Goal: Find specific page/section: Find specific page/section

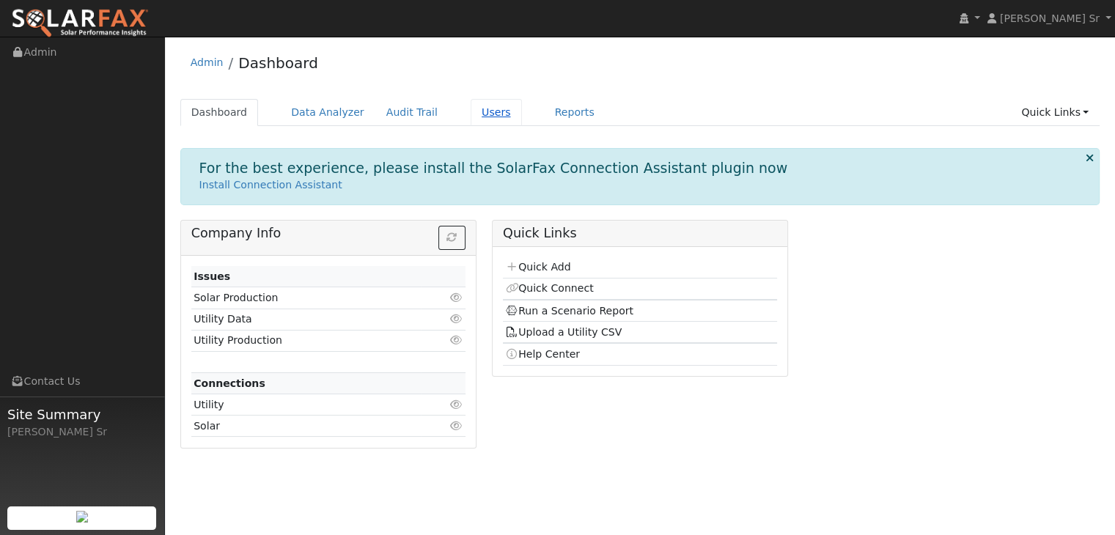
click at [471, 115] on link "Users" at bounding box center [496, 112] width 51 height 27
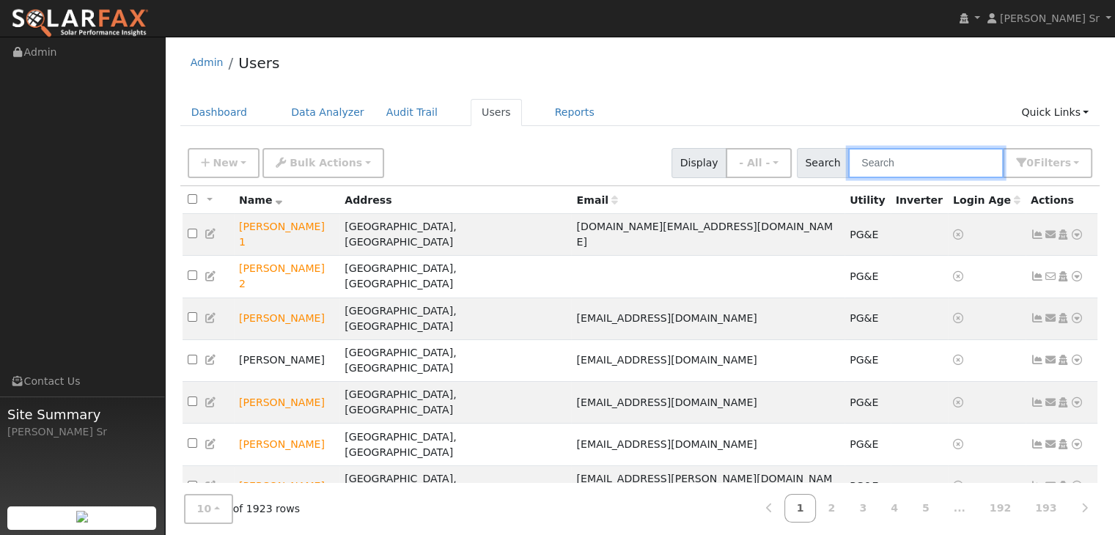
click at [892, 172] on input "text" at bounding box center [925, 163] width 155 height 30
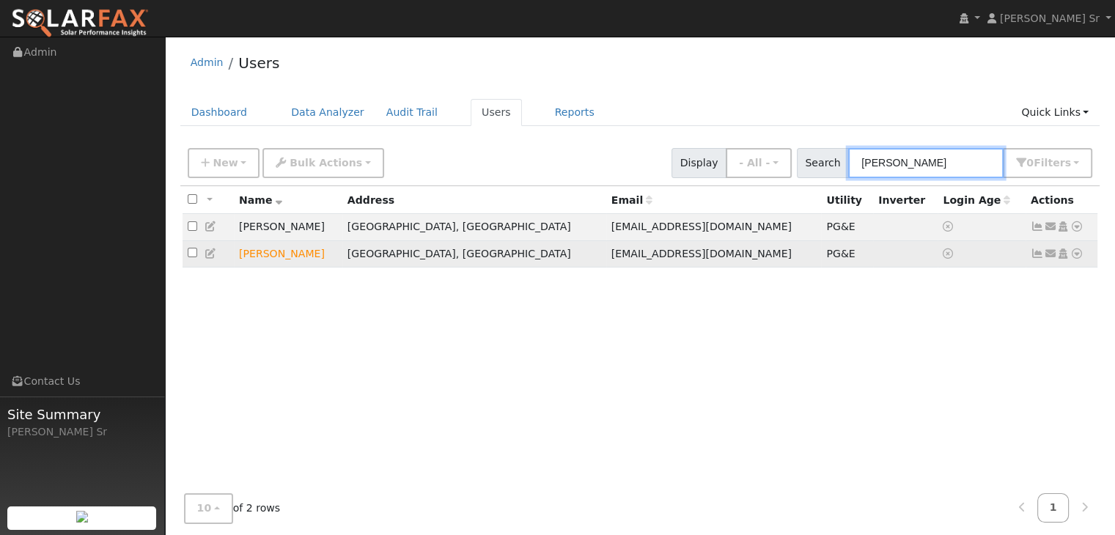
type input "frederick"
click at [1074, 259] on icon at bounding box center [1077, 254] width 13 height 10
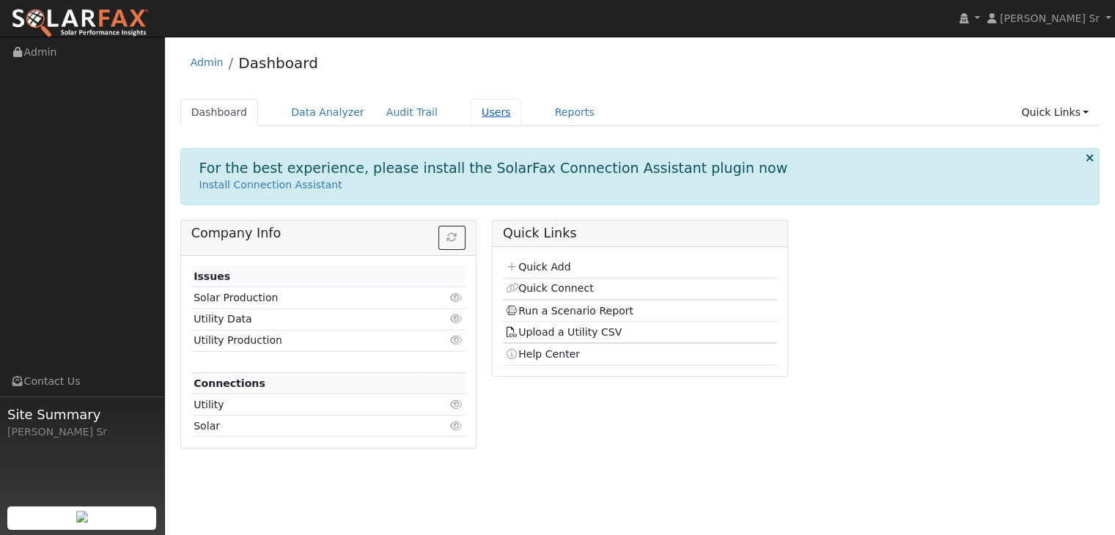
click at [471, 114] on link "Users" at bounding box center [496, 112] width 51 height 27
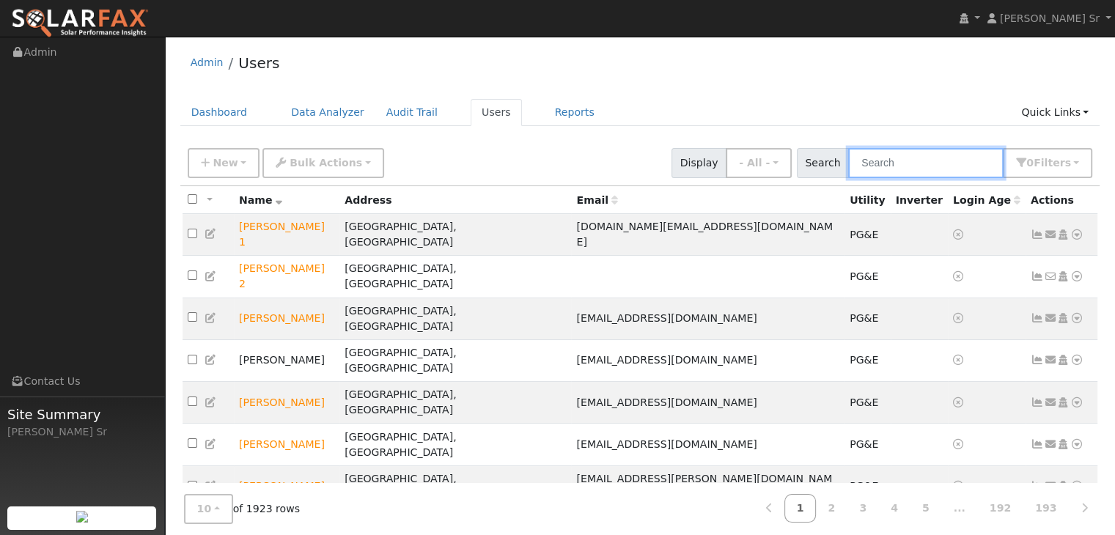
click at [882, 162] on input "text" at bounding box center [925, 163] width 155 height 30
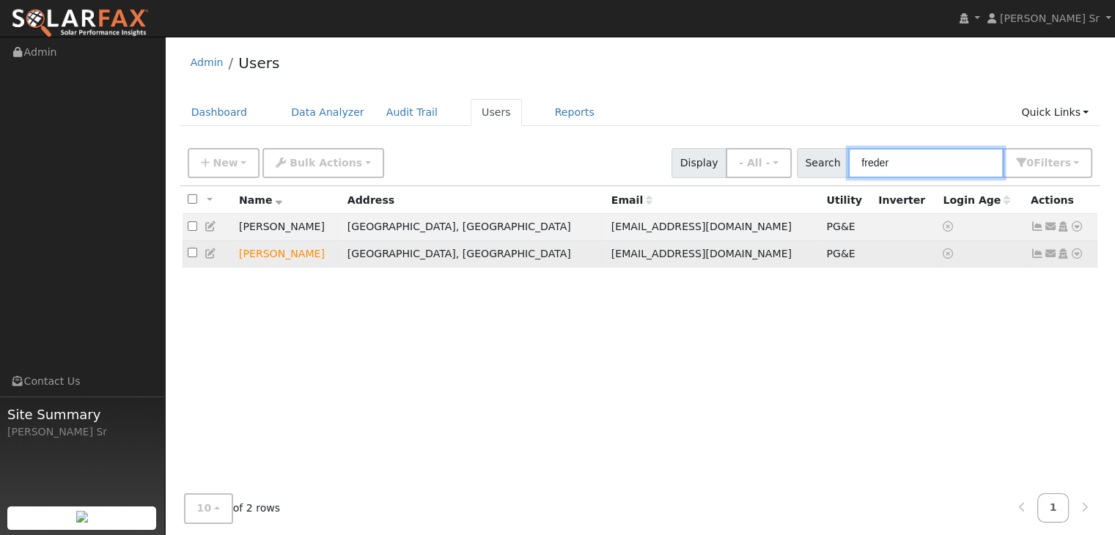
type input "freder"
click at [1077, 256] on icon at bounding box center [1077, 254] width 13 height 10
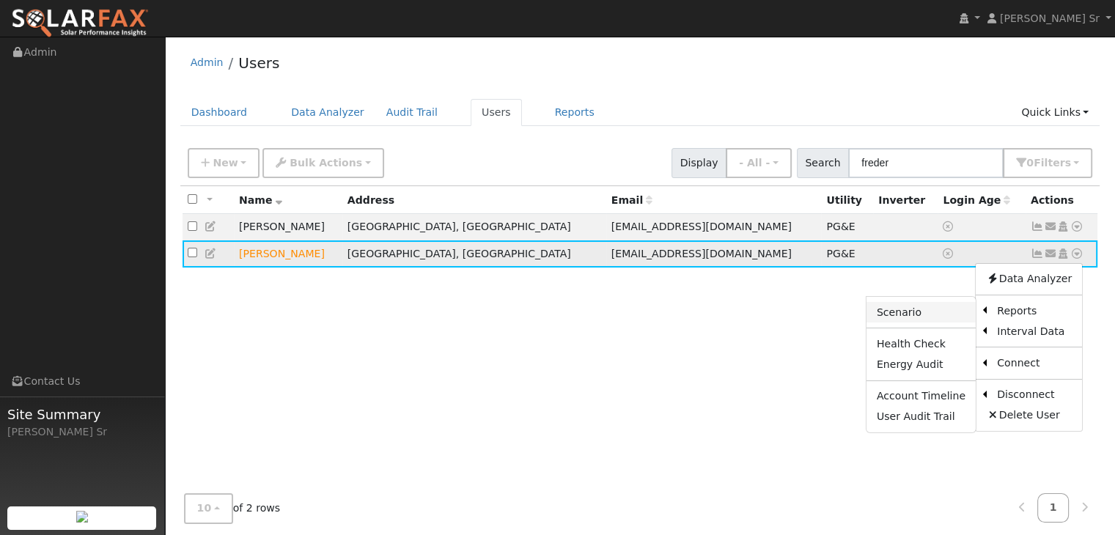
click at [909, 312] on link "Scenario" at bounding box center [921, 312] width 109 height 21
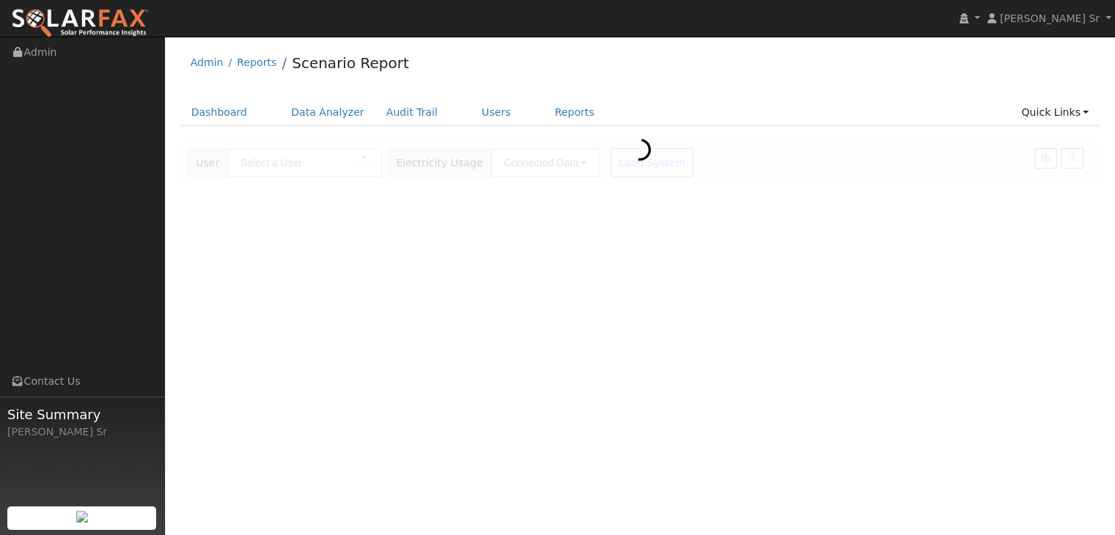
type input "[PERSON_NAME]"
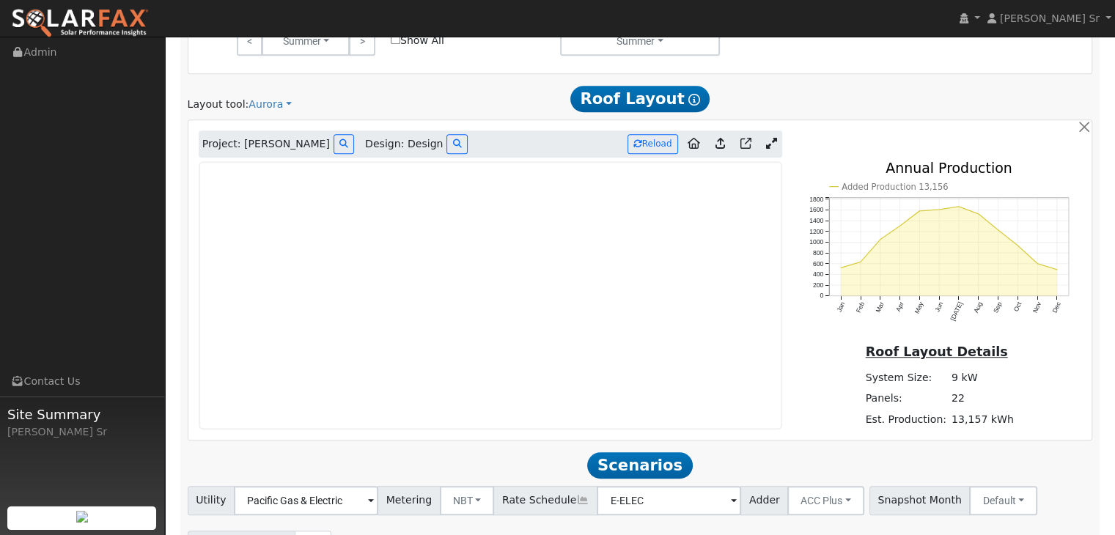
scroll to position [832, 0]
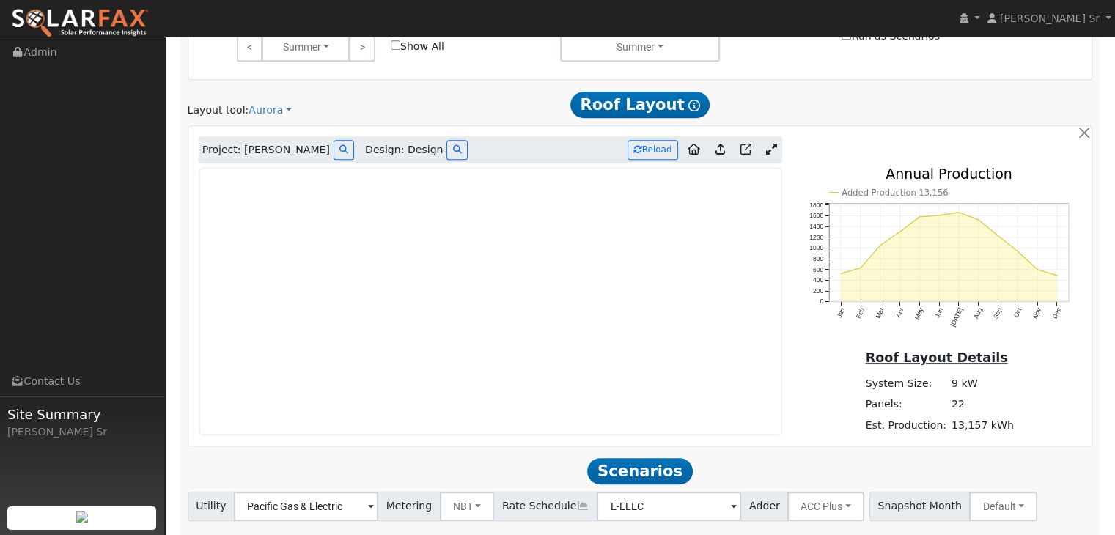
click at [773, 150] on icon at bounding box center [771, 149] width 11 height 11
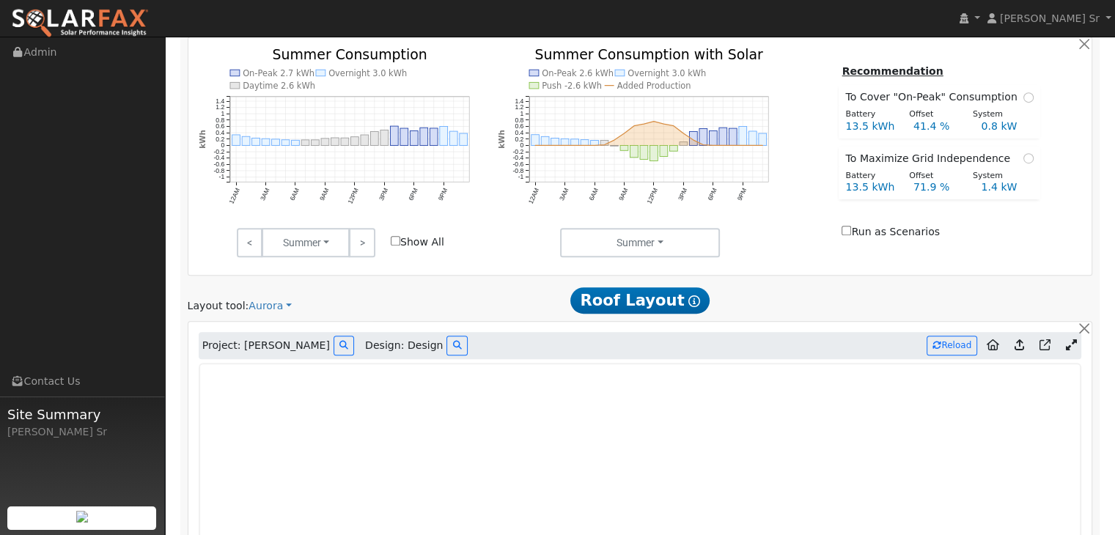
scroll to position [633, 0]
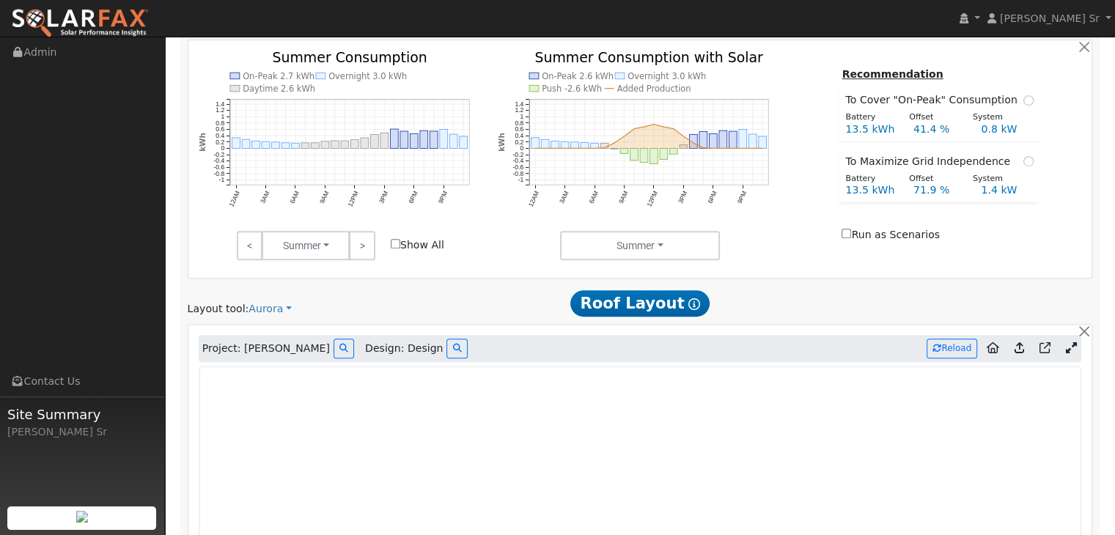
click at [711, 211] on icon "On-Peak 2.6 kWh Overnight 3.0 kWh Push -2.6 kWh Added Production 12AM 3AM 6AM 9…" at bounding box center [640, 149] width 285 height 197
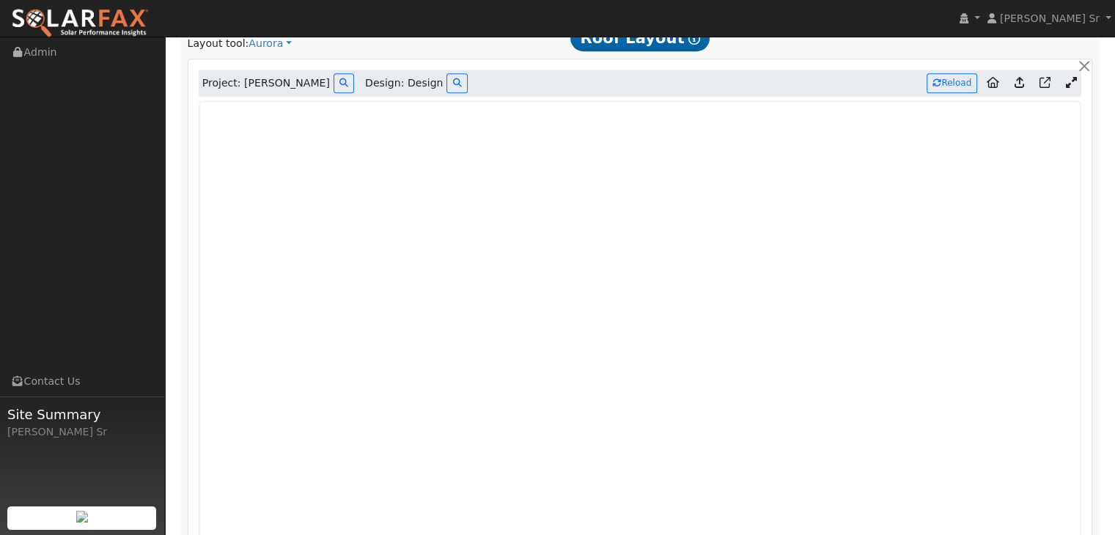
scroll to position [897, 0]
